Goal: Check status: Check status

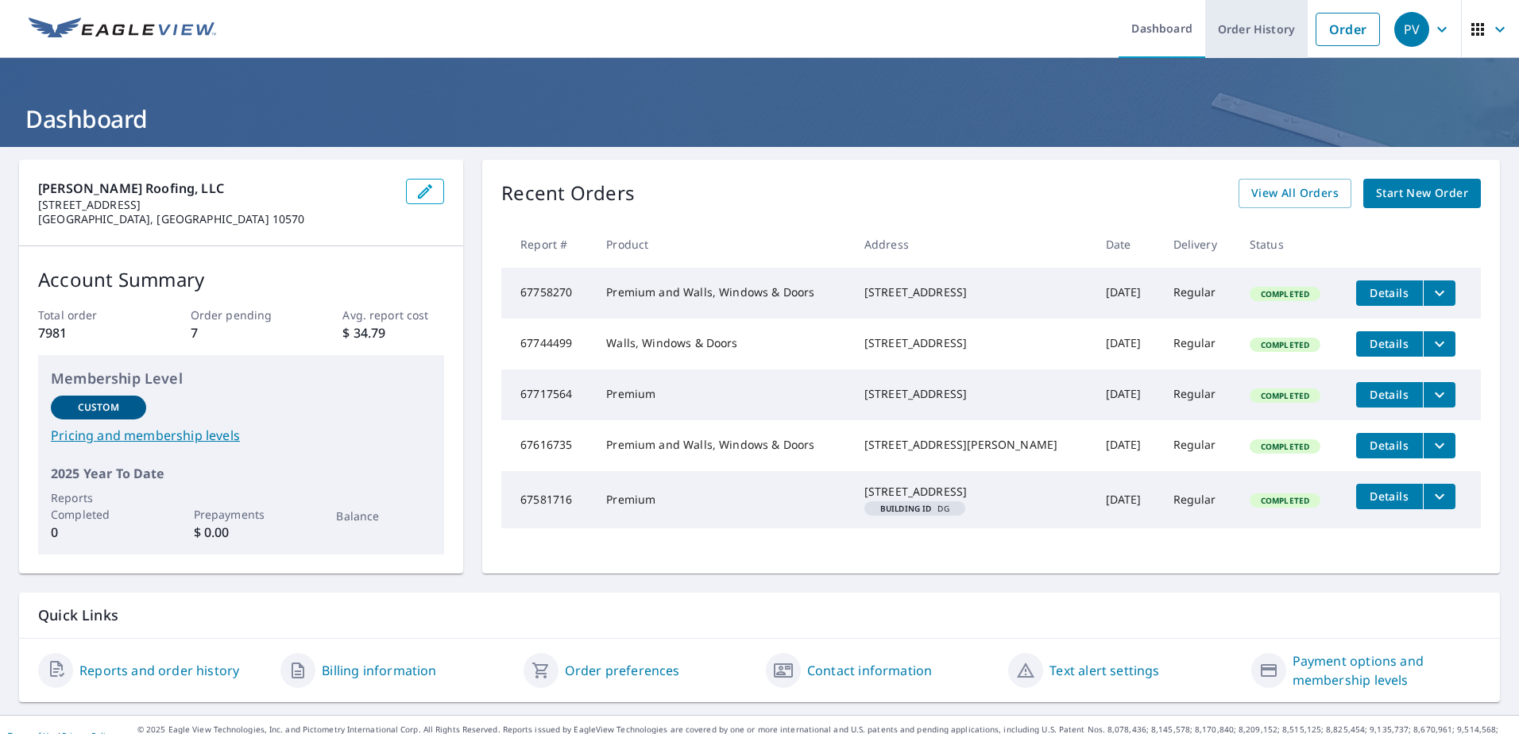
click at [1257, 25] on link "Order History" at bounding box center [1256, 29] width 102 height 58
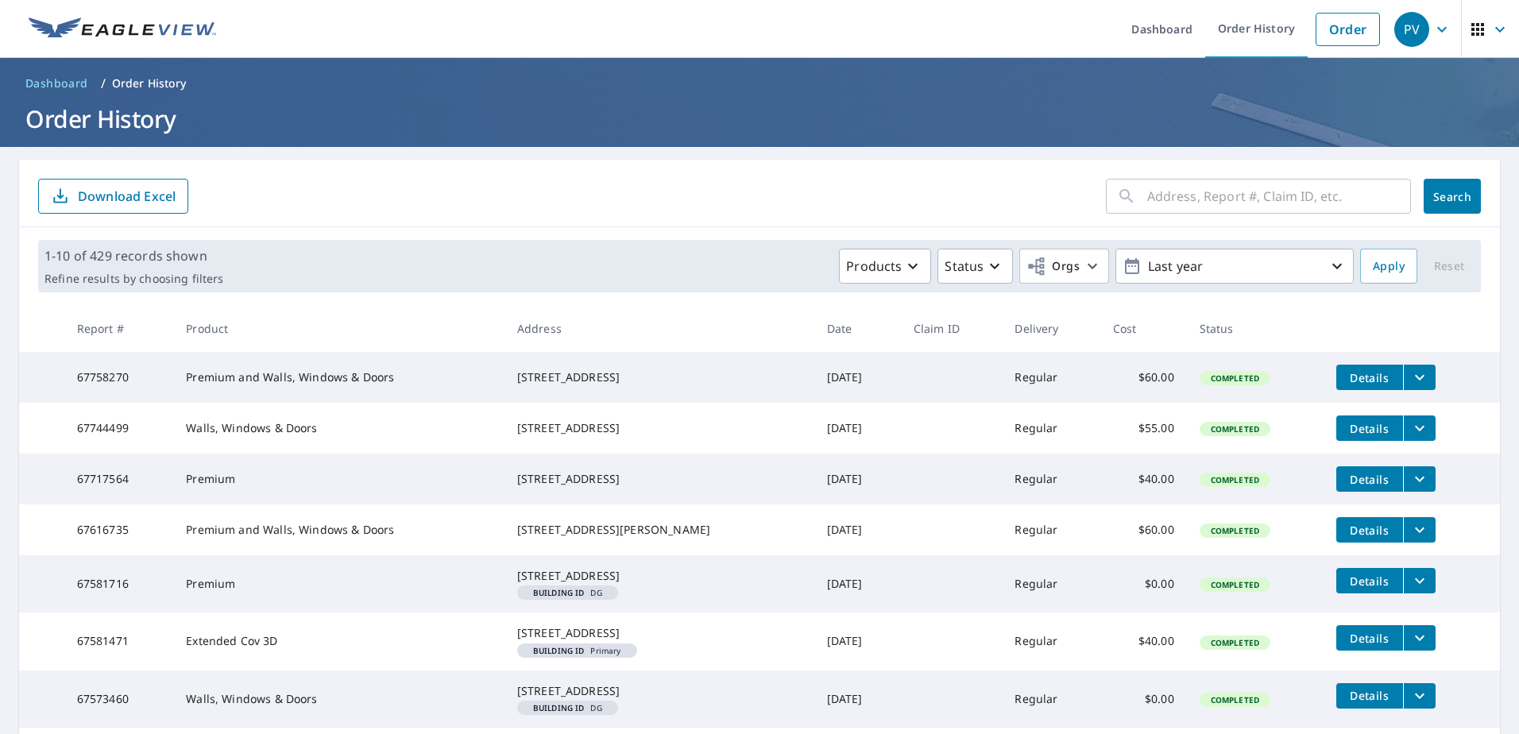
click at [1130, 211] on div "​" at bounding box center [1258, 196] width 305 height 35
type input "127 [PERSON_NAME]"
click button "Search" at bounding box center [1452, 196] width 57 height 35
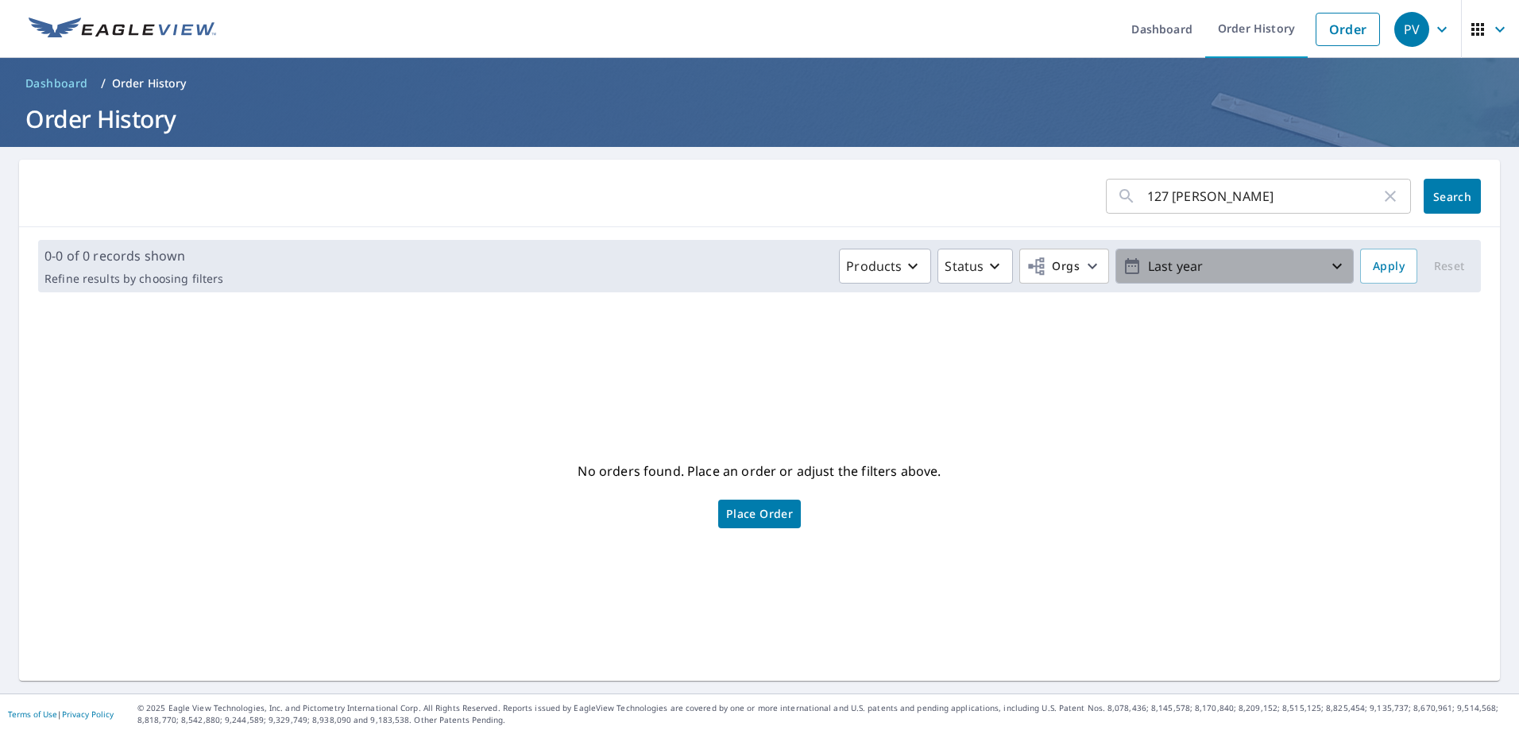
click at [1327, 268] on icon "button" at bounding box center [1336, 266] width 19 height 19
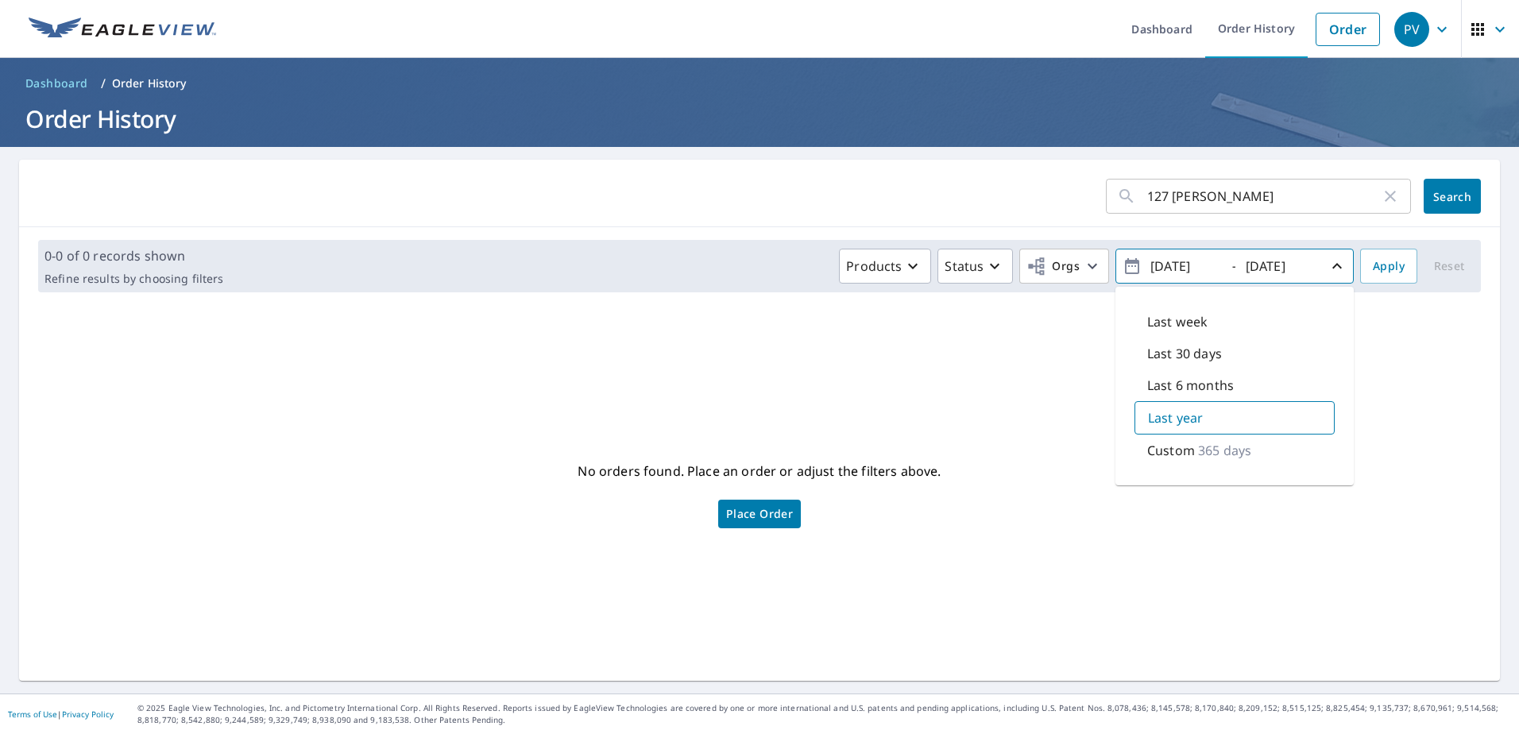
click at [1203, 449] on p "365 days" at bounding box center [1224, 450] width 53 height 19
click at [1165, 262] on input "[DATE]" at bounding box center [1184, 265] width 78 height 25
type input "[DATE]"
click at [1445, 185] on button "Search" at bounding box center [1452, 196] width 57 height 35
